Goal: Transaction & Acquisition: Obtain resource

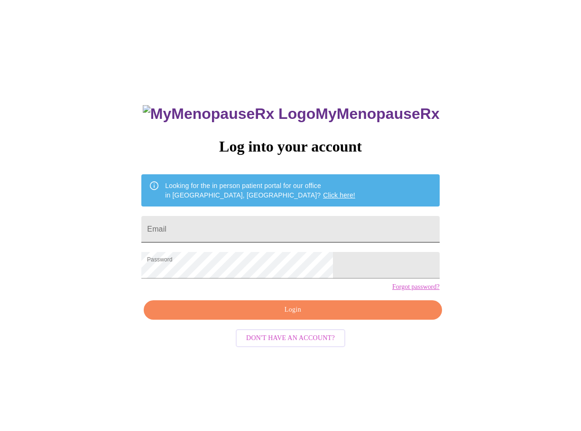
click at [275, 222] on input "Email" at bounding box center [290, 229] width 298 height 27
type input "[EMAIL_ADDRESS][DOMAIN_NAME]"
click at [295, 316] on span "Login" at bounding box center [293, 310] width 276 height 12
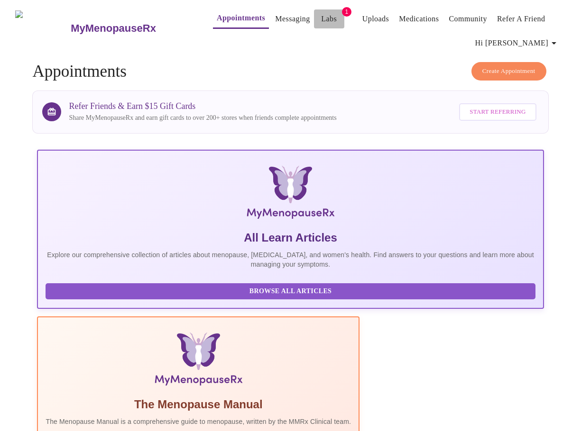
click at [321, 12] on link "Labs" at bounding box center [329, 18] width 16 height 13
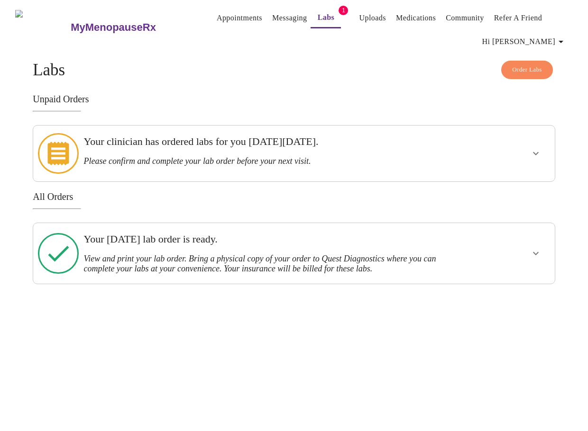
click at [540, 148] on icon "show more" at bounding box center [535, 153] width 11 height 11
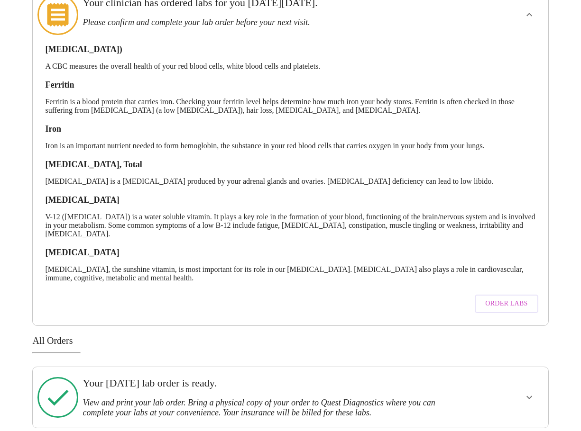
scroll to position [141, 0]
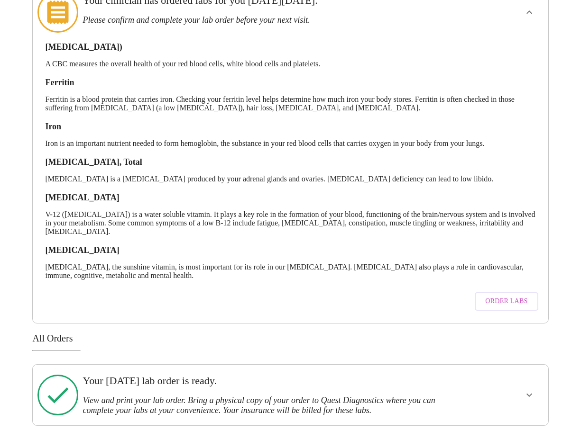
click at [505, 296] on span "Order Labs" at bounding box center [506, 302] width 42 height 12
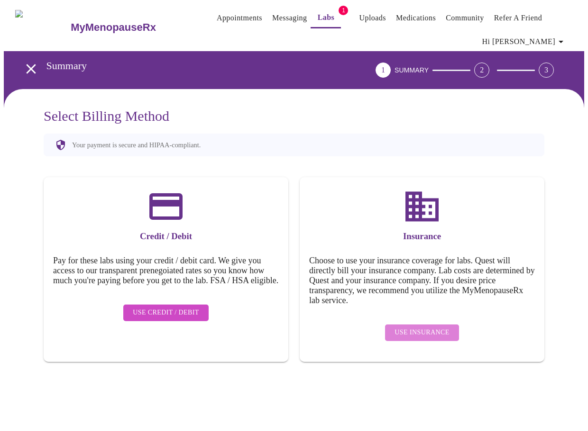
click at [434, 327] on span "Use Insurance" at bounding box center [421, 333] width 55 height 12
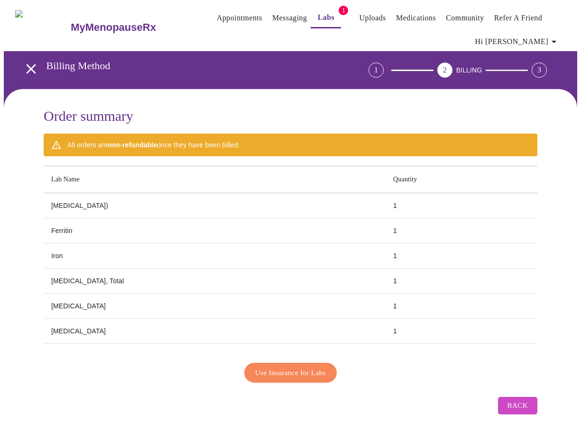
click at [317, 374] on span "Use Insurance for Labs" at bounding box center [290, 373] width 71 height 12
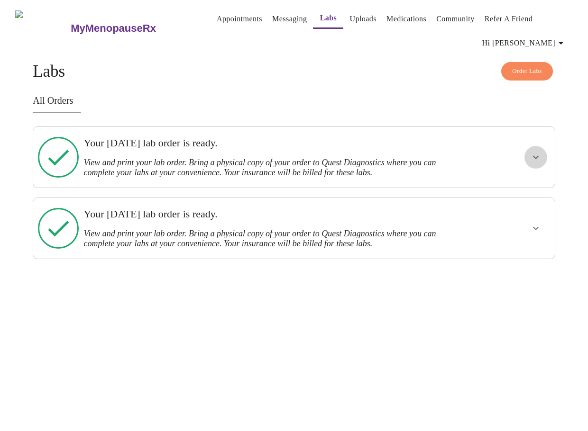
click at [535, 153] on icon "show more" at bounding box center [535, 157] width 11 height 11
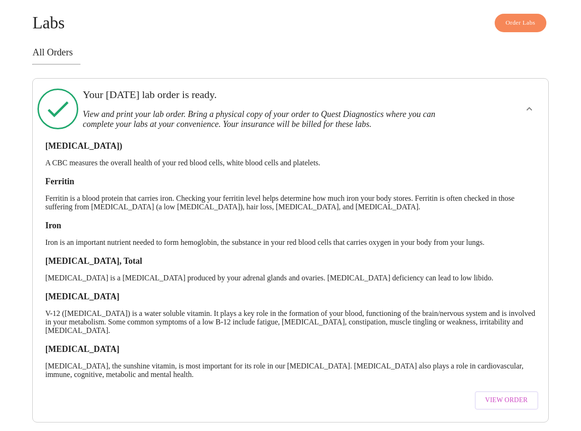
scroll to position [118, 0]
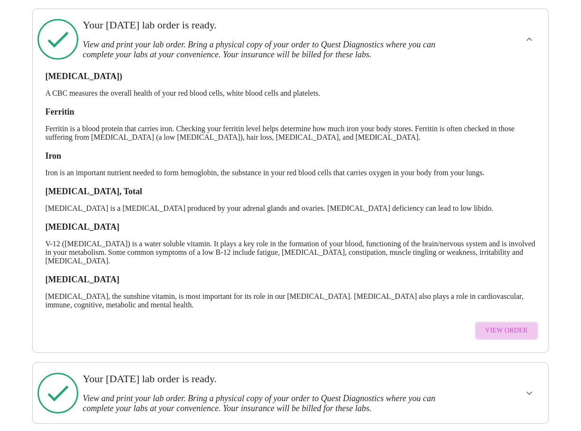
click at [521, 325] on span "View Order" at bounding box center [506, 331] width 43 height 12
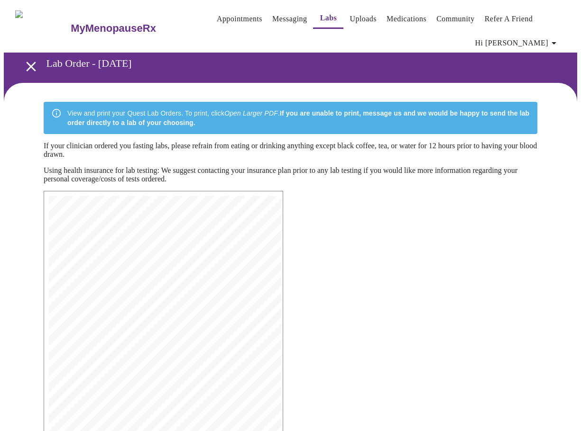
scroll to position [122, 0]
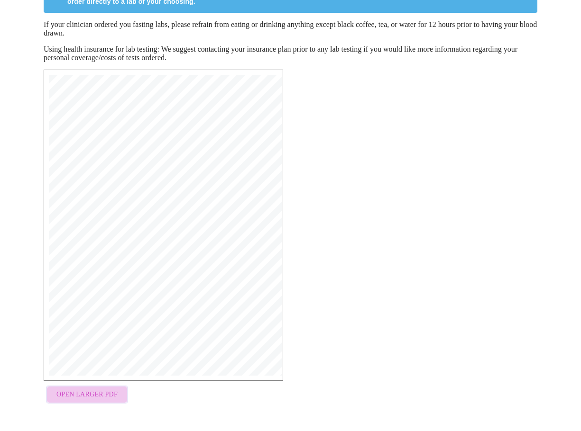
click at [104, 400] on span "Open Larger PDF" at bounding box center [86, 395] width 61 height 12
